Goal: Information Seeking & Learning: Learn about a topic

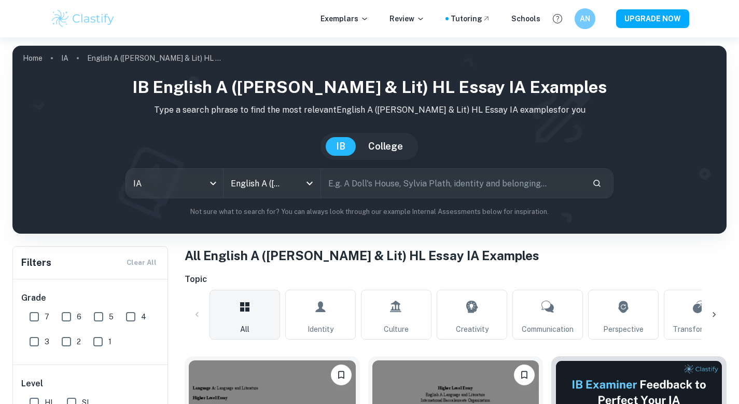
scroll to position [338, 0]
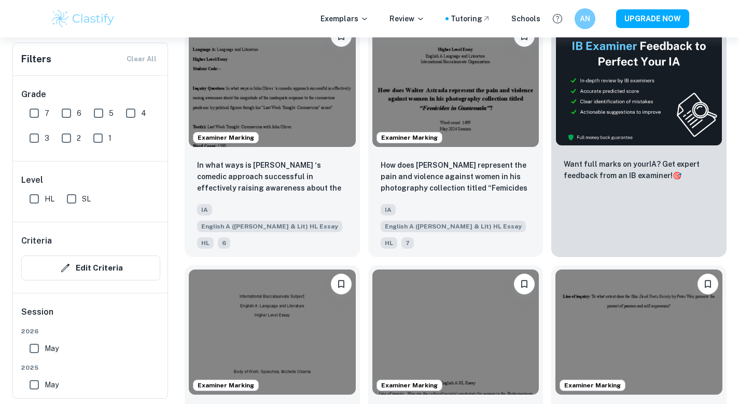
click at [30, 114] on input "7" at bounding box center [34, 113] width 21 height 21
checkbox input "true"
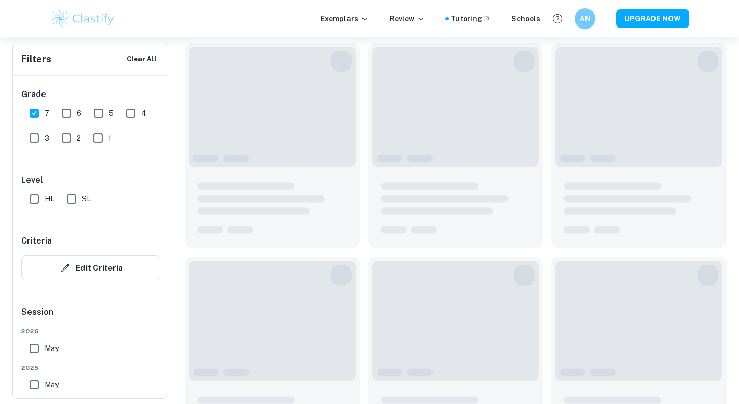
scroll to position [363, 0]
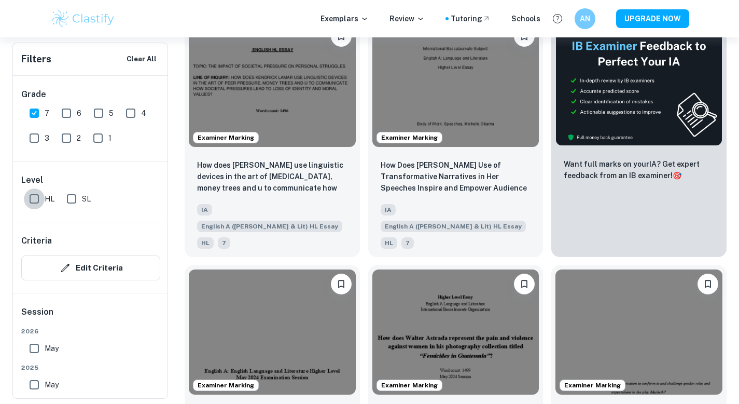
click at [38, 201] on input "HL" at bounding box center [34, 198] width 21 height 21
checkbox input "true"
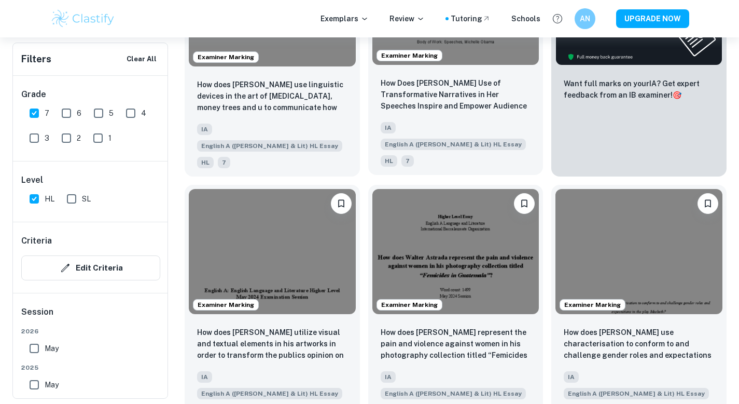
scroll to position [353, 0]
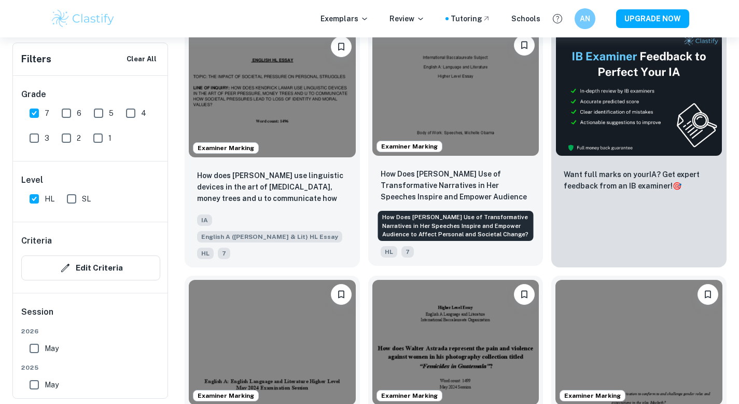
click at [468, 170] on p "How Does [PERSON_NAME] Use of Transformative Narratives in Her Speeches Inspire…" at bounding box center [456, 185] width 150 height 35
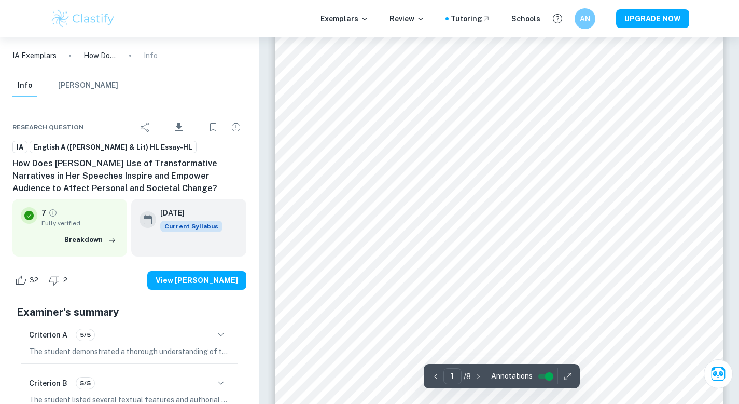
scroll to position [118, 0]
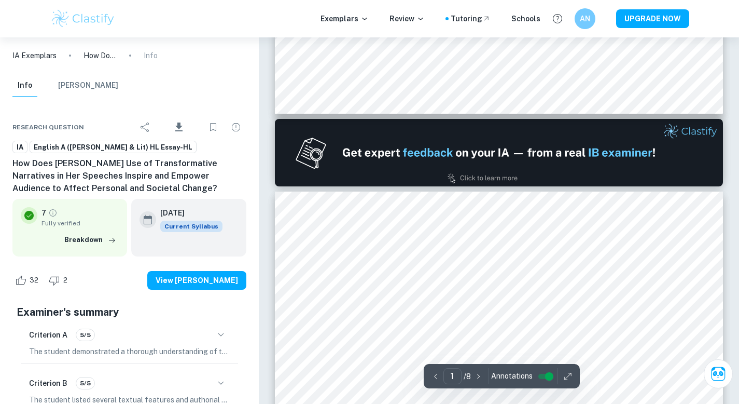
type input "2"
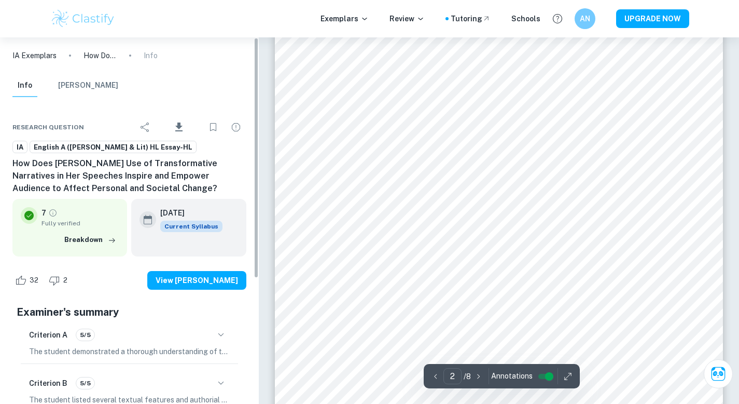
scroll to position [783, 0]
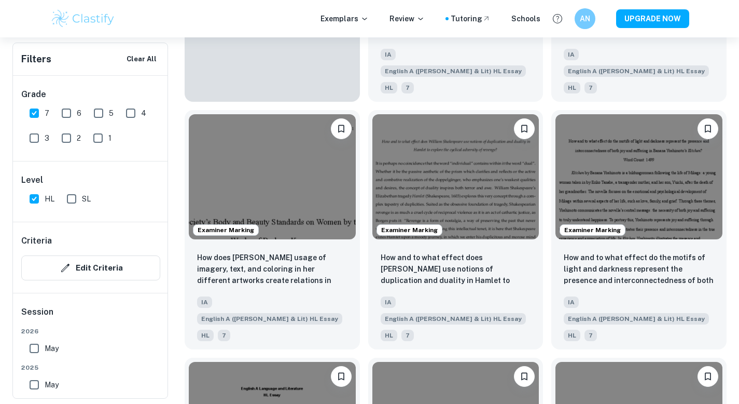
scroll to position [1001, 0]
